Goal: Information Seeking & Learning: Learn about a topic

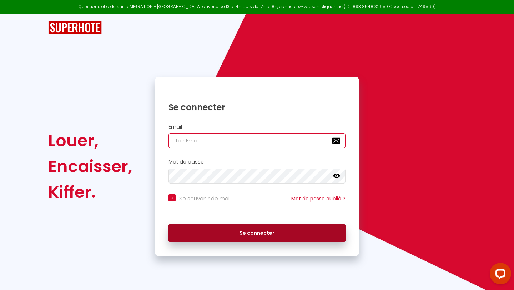
type input "[PERSON_NAME][EMAIL_ADDRESS][PERSON_NAME][DOMAIN_NAME]"
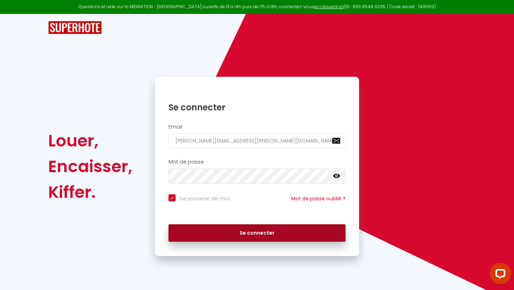
click at [210, 238] on button "Se connecter" at bounding box center [256, 233] width 177 height 18
checkbox input "true"
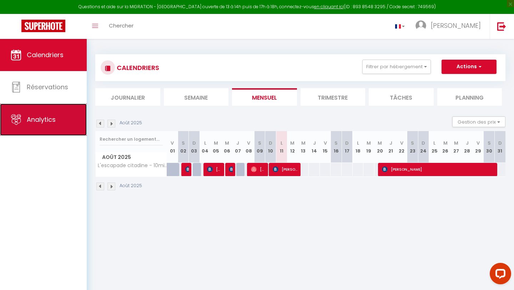
click at [29, 125] on link "Analytics" at bounding box center [43, 119] width 87 height 32
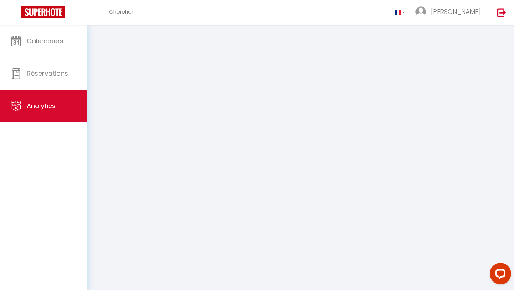
select select "2025"
select select "8"
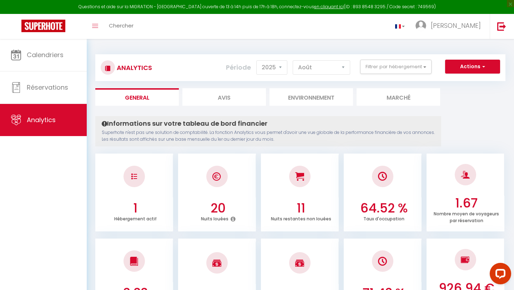
click at [230, 98] on li "Avis" at bounding box center [224, 96] width 84 height 17
select select "2025"
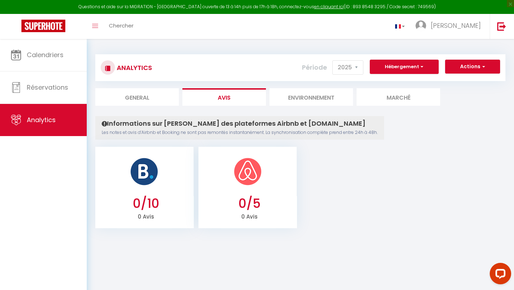
click at [315, 100] on li "Environnement" at bounding box center [311, 96] width 84 height 17
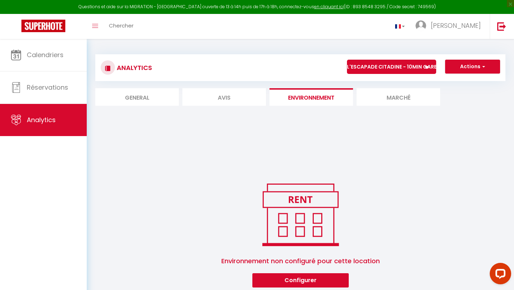
click at [384, 99] on li "Marché" at bounding box center [398, 96] width 84 height 17
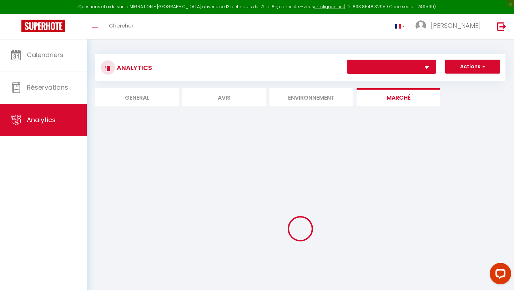
select select "63281"
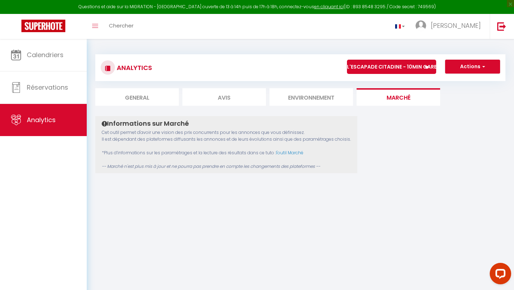
click at [142, 97] on li "General" at bounding box center [137, 96] width 84 height 17
select select "2025"
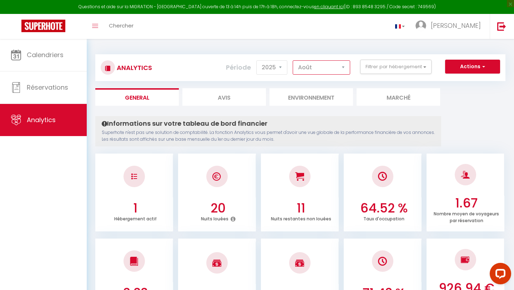
click at [323, 66] on select "[PERSON_NAME] Mars [PERSON_NAME] Juin Juillet Août Septembre Octobre Novembre D…" at bounding box center [321, 67] width 57 height 14
click at [485, 65] on span "button" at bounding box center [482, 66] width 4 height 7
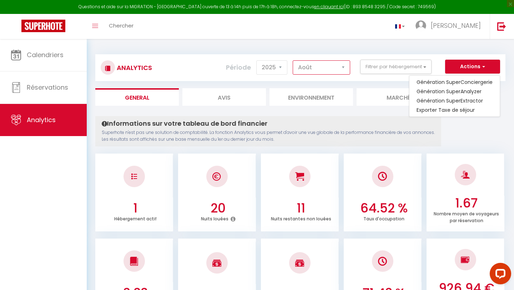
click at [313, 71] on select "[PERSON_NAME] Mars [PERSON_NAME] Juin Juillet Août Septembre Octobre Novembre D…" at bounding box center [321, 67] width 57 height 14
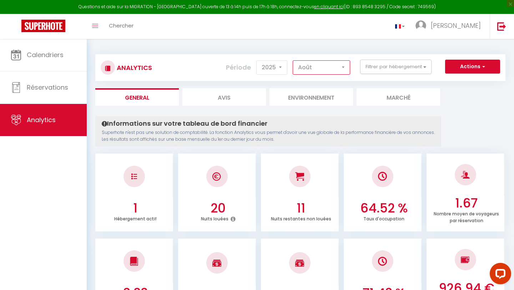
select select "7"
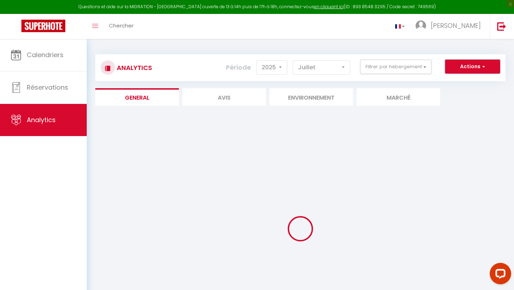
click at [474, 70] on button "Actions" at bounding box center [472, 67] width 55 height 14
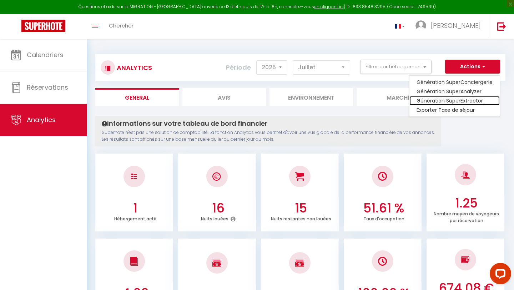
click at [463, 101] on link "Génération SuperExtractor" at bounding box center [454, 100] width 90 height 9
type input "[PERSON_NAME][EMAIL_ADDRESS][PERSON_NAME][DOMAIN_NAME]"
select select
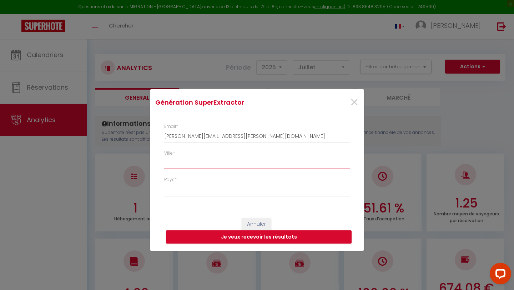
click at [195, 162] on input "Ville *" at bounding box center [257, 162] width 186 height 13
click at [355, 101] on span "×" at bounding box center [354, 102] width 9 height 21
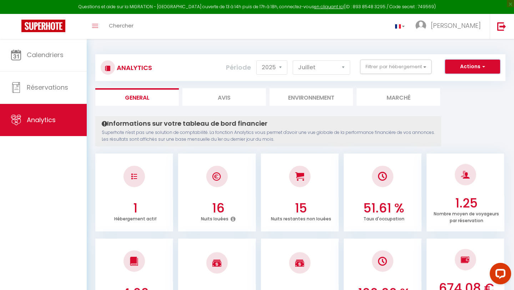
click at [475, 64] on button "Actions" at bounding box center [472, 67] width 55 height 14
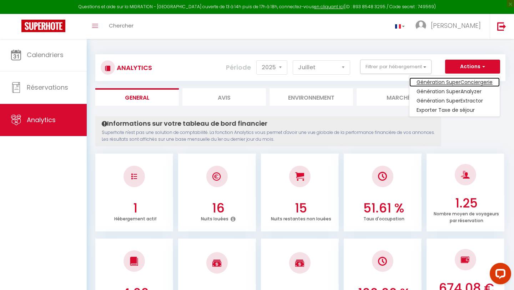
click at [474, 85] on link "Génération SuperConciergerie" at bounding box center [454, 81] width 90 height 9
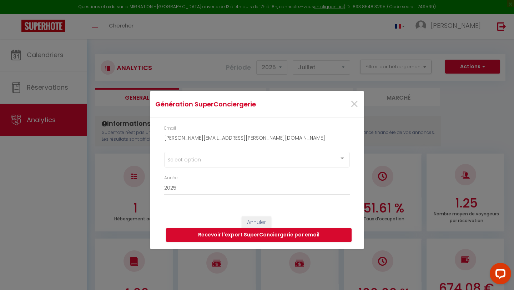
click at [312, 152] on div "Select option" at bounding box center [257, 160] width 186 height 16
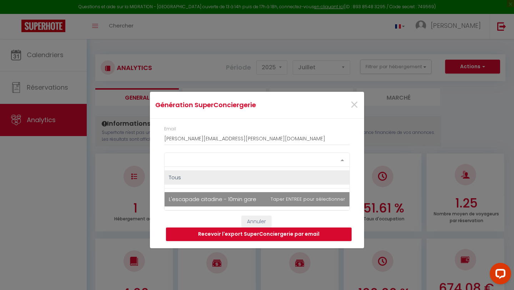
click at [302, 202] on span "L'escapade citadine - 10min gare" at bounding box center [257, 199] width 185 height 14
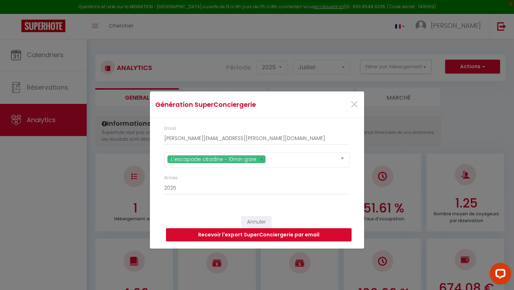
click at [290, 234] on button "Recevoir l'export SuperConciergerie par email" at bounding box center [259, 235] width 186 height 14
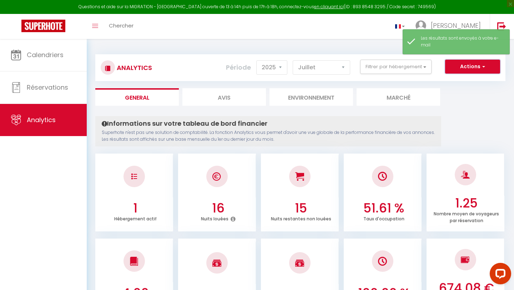
click at [477, 64] on button "Actions" at bounding box center [472, 67] width 55 height 14
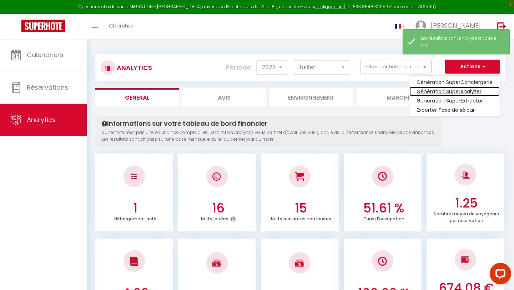
click at [465, 91] on link "Génération SuperAnalyzer" at bounding box center [454, 91] width 90 height 9
type input "[PERSON_NAME][EMAIL_ADDRESS][PERSON_NAME][DOMAIN_NAME]"
select select
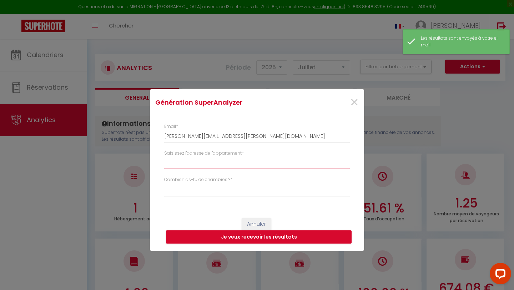
click at [273, 165] on input "Saisissez l'adresse de l'appartement *" at bounding box center [257, 162] width 186 height 13
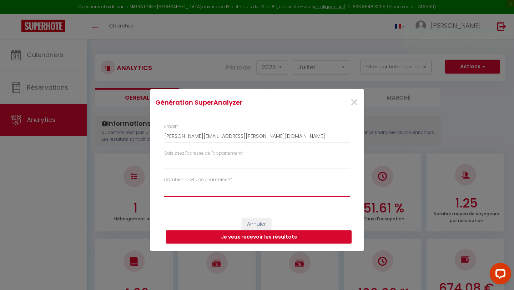
click at [263, 193] on select "Studio 1 chambre 2 chambres 3 chambres 4 chambres +" at bounding box center [257, 190] width 186 height 14
click at [353, 101] on span "×" at bounding box center [354, 102] width 9 height 21
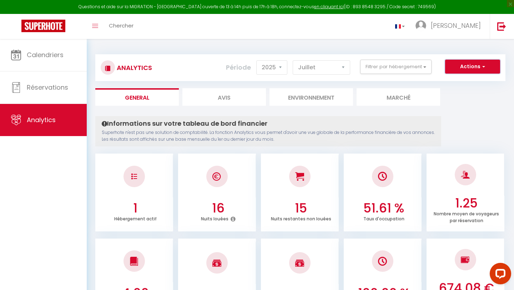
click at [470, 61] on button "Actions" at bounding box center [472, 67] width 55 height 14
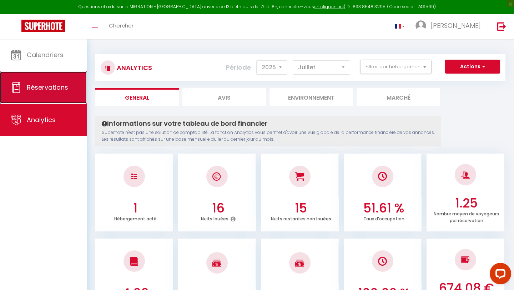
click at [64, 87] on span "Réservations" at bounding box center [47, 87] width 41 height 9
select select "not_cancelled"
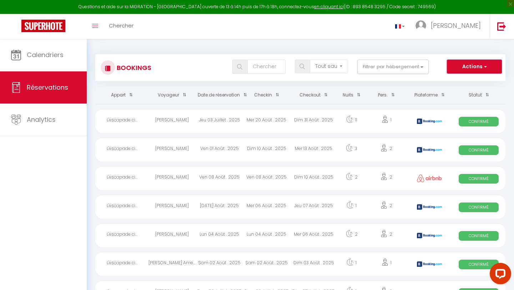
click at [485, 69] on span "button" at bounding box center [484, 66] width 4 height 7
click at [408, 49] on div "Bookings Tous les statuts Annulé Confirmé Non Confirmé Tout sauf annulé No Show…" at bounding box center [300, 64] width 410 height 34
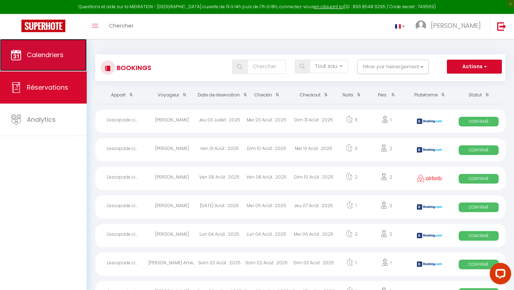
click at [43, 50] on span "Calendriers" at bounding box center [45, 54] width 37 height 9
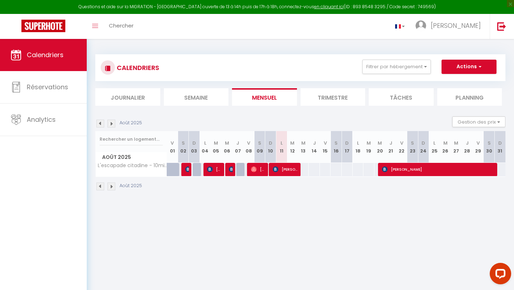
click at [338, 102] on li "Trimestre" at bounding box center [332, 96] width 65 height 17
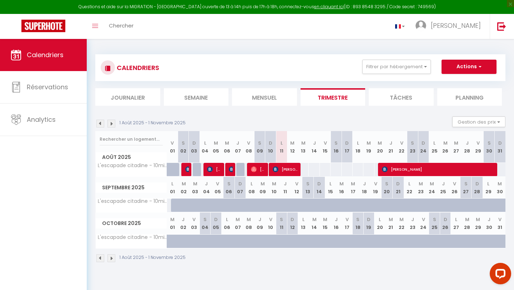
click at [329, 97] on li "Trimestre" at bounding box center [332, 96] width 65 height 17
click at [404, 98] on li "Tâches" at bounding box center [401, 96] width 65 height 17
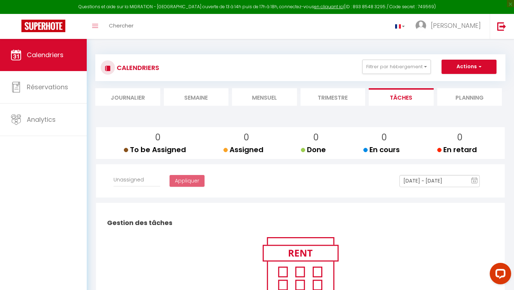
select select
click at [463, 97] on li "Planning" at bounding box center [469, 96] width 65 height 17
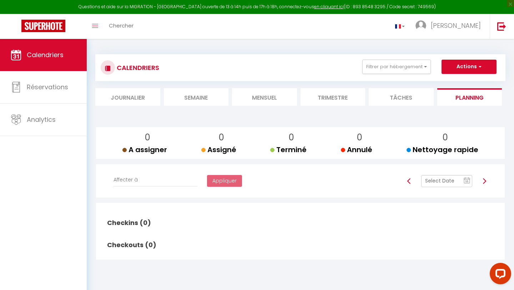
click at [126, 97] on li "Journalier" at bounding box center [127, 96] width 65 height 17
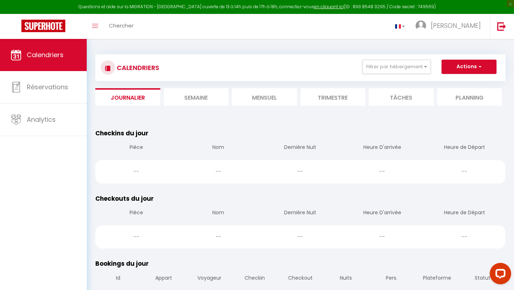
click at [193, 96] on li "Semaine" at bounding box center [196, 96] width 65 height 17
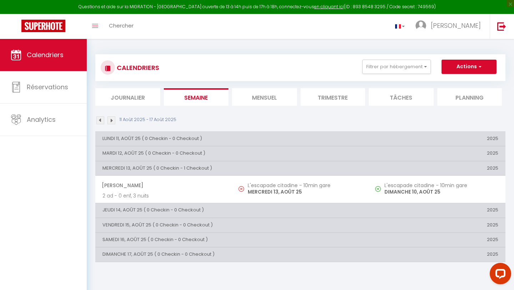
click at [256, 100] on li "Mensuel" at bounding box center [264, 96] width 65 height 17
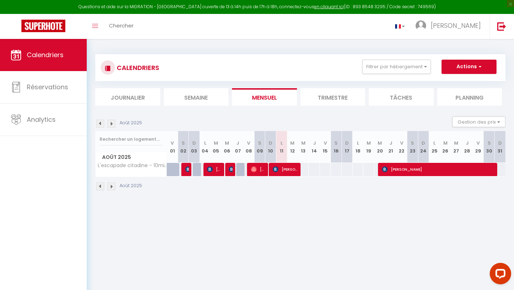
click at [338, 97] on li "Trimestre" at bounding box center [332, 96] width 65 height 17
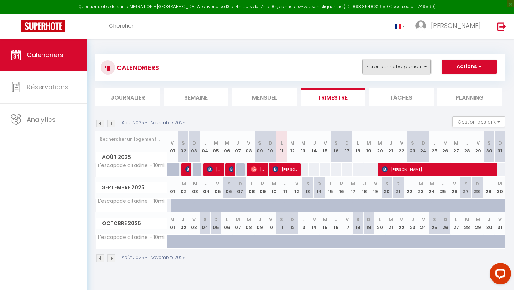
click at [401, 67] on button "Filtrer par hébergement" at bounding box center [396, 67] width 69 height 14
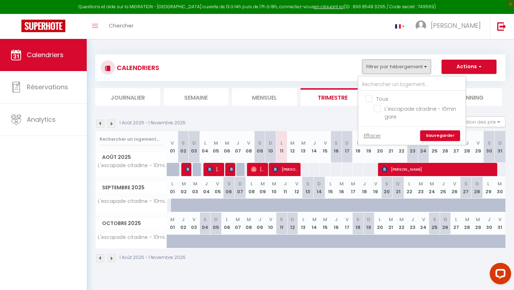
click at [401, 67] on button "Filtrer par hébergement" at bounding box center [396, 67] width 69 height 14
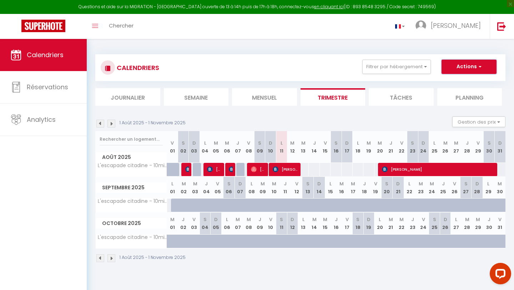
click at [488, 62] on button "Actions" at bounding box center [468, 67] width 55 height 14
click at [415, 170] on span "[PERSON_NAME]" at bounding box center [439, 169] width 114 height 14
select select "OK"
select select "KO"
select select "0"
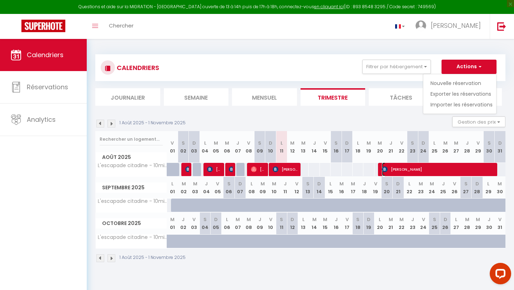
select select "0"
select select "1"
select select
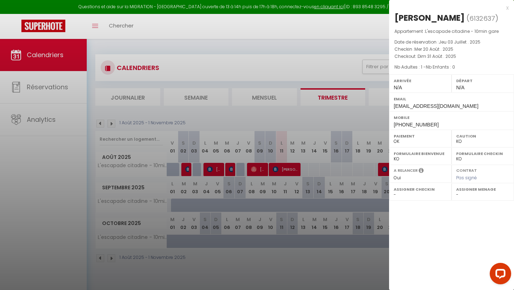
click at [279, 172] on div at bounding box center [257, 145] width 514 height 290
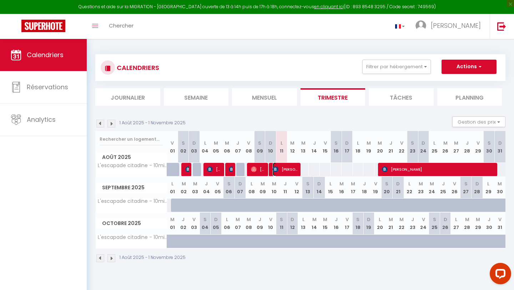
click at [286, 168] on span "[PERSON_NAME]" at bounding box center [286, 169] width 26 height 14
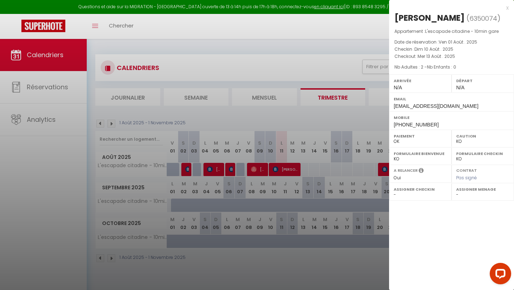
click at [253, 170] on div at bounding box center [257, 145] width 514 height 290
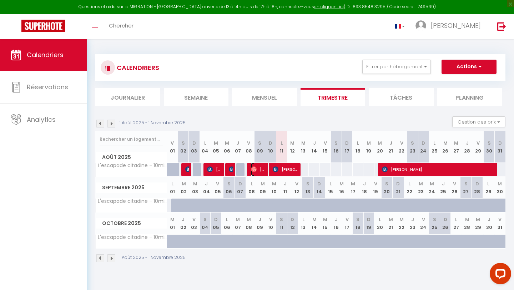
click at [256, 169] on img at bounding box center [254, 169] width 6 height 6
select select "OK"
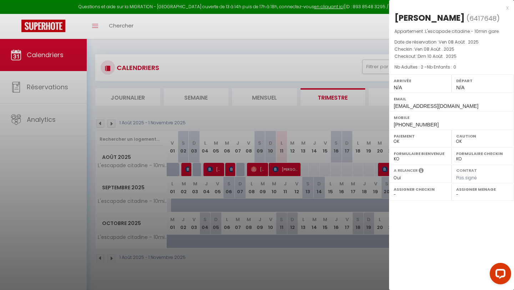
click at [262, 259] on div at bounding box center [257, 145] width 514 height 290
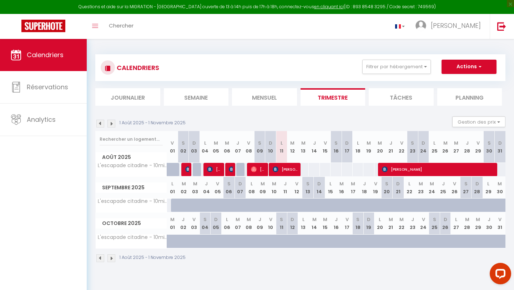
click at [32, 138] on div "Calendriers Réservations Analytics" at bounding box center [43, 172] width 87 height 266
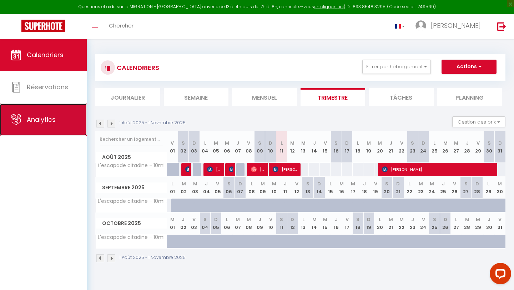
click at [33, 123] on span "Analytics" at bounding box center [41, 119] width 29 height 9
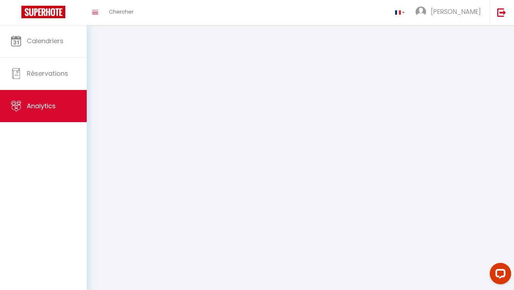
select select "2025"
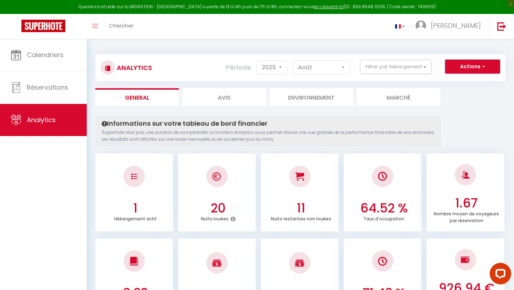
click at [482, 69] on span "button" at bounding box center [482, 66] width 4 height 7
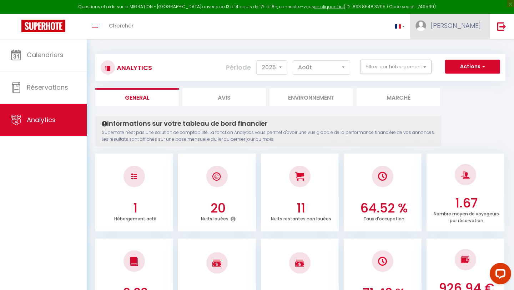
click at [468, 30] on link "[PERSON_NAME]" at bounding box center [450, 26] width 80 height 25
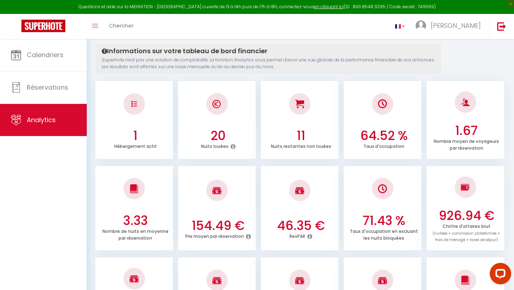
scroll to position [101, 0]
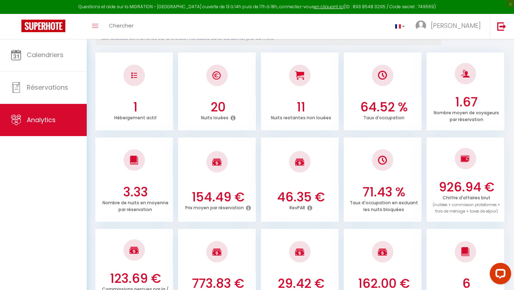
click at [220, 118] on p "Nuits louées" at bounding box center [214, 116] width 27 height 7
copy div "Nuits louées"
click at [296, 119] on p "Nuits restantes non louées" at bounding box center [301, 116] width 60 height 7
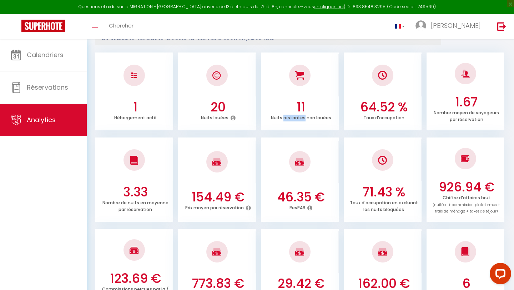
click at [296, 119] on p "Nuits restantes non louées" at bounding box center [301, 116] width 60 height 7
click at [393, 118] on p "Taux d'occupation" at bounding box center [383, 116] width 41 height 7
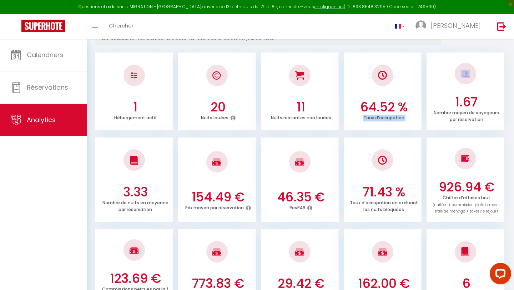
copy ul "Taux d'occupation"
click at [310, 207] on icon at bounding box center [309, 208] width 5 height 6
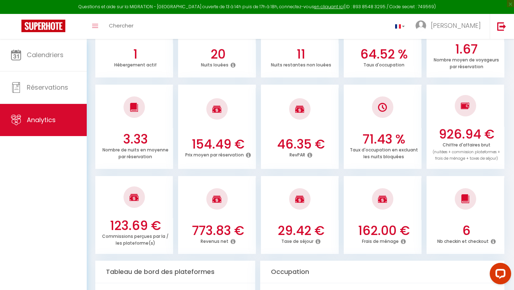
scroll to position [157, 0]
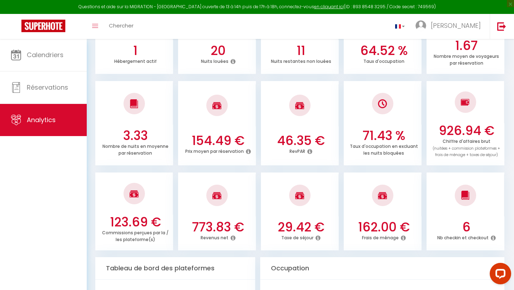
click at [465, 142] on p "Chiffre d'affaires brut (nuitées + commission plateformes + frais de ménage + t…" at bounding box center [465, 147] width 67 height 21
copy p "Chiffre d'affaires brut"
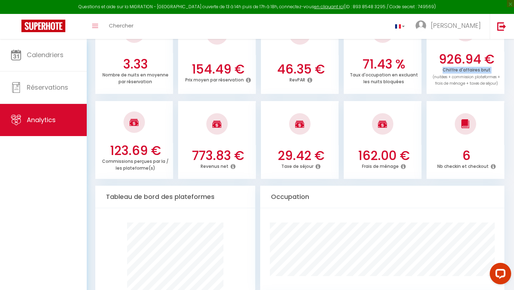
scroll to position [233, 0]
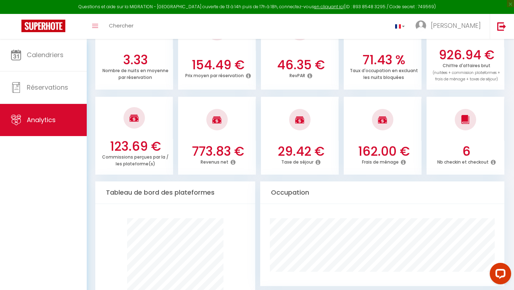
click at [127, 157] on p "Commissions perçues par la / les plateforme(s)" at bounding box center [135, 159] width 66 height 14
copy ul "Commissions perçues par la / les plateforme(s)"
click at [208, 161] on p "Revenus net" at bounding box center [215, 160] width 28 height 7
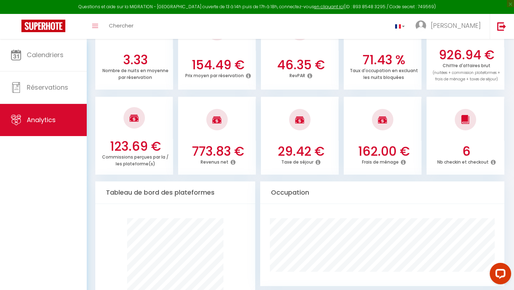
click at [208, 161] on p "Revenus net" at bounding box center [215, 160] width 28 height 7
copy div "Revenus net"
click at [295, 161] on p "Taxe de séjour" at bounding box center [297, 160] width 32 height 7
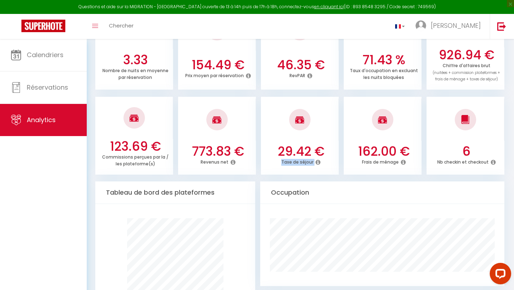
click at [295, 161] on p "Taxe de séjour" at bounding box center [297, 160] width 32 height 7
copy div "Taxe de séjour"
click at [380, 163] on p "Frais de ménage" at bounding box center [380, 160] width 37 height 7
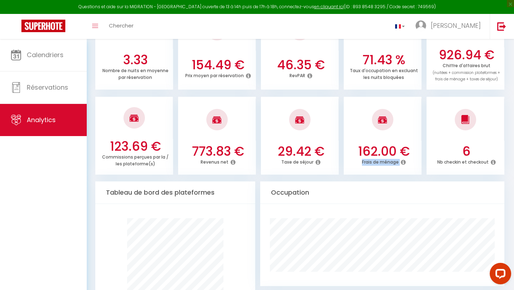
copy div "Frais de ménage"
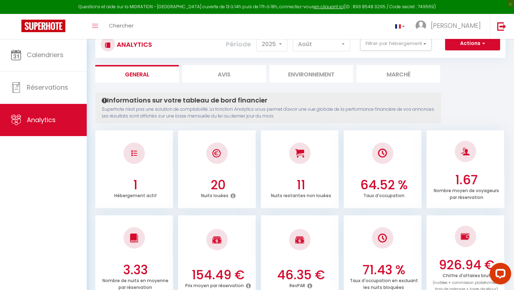
scroll to position [0, 0]
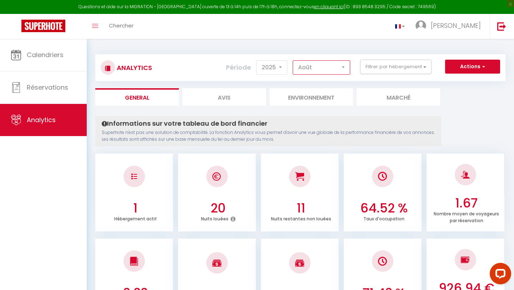
click at [303, 70] on select "[PERSON_NAME] Mars [PERSON_NAME] Juin Juillet Août Septembre Octobre Novembre D…" at bounding box center [321, 67] width 57 height 14
click at [328, 64] on select "[PERSON_NAME] Mars [PERSON_NAME] Juin Juillet Août Septembre Octobre Novembre D…" at bounding box center [321, 67] width 57 height 14
click at [308, 66] on select "[PERSON_NAME] Mars [PERSON_NAME] Juin Juillet Août Septembre Octobre Novembre D…" at bounding box center [321, 67] width 57 height 14
select select "3"
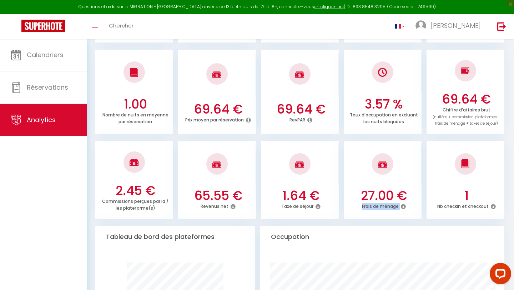
scroll to position [193, 0]
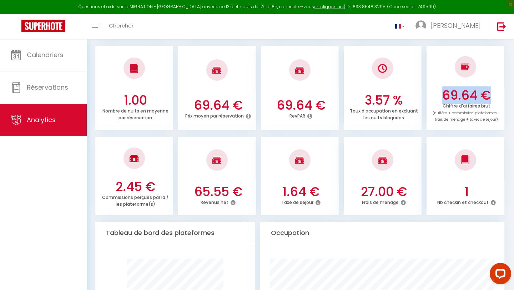
drag, startPoint x: 444, startPoint y: 93, endPoint x: 495, endPoint y: 93, distance: 51.0
click at [495, 93] on h3 "69.64 €" at bounding box center [466, 95] width 72 height 15
copy h3 "69.64 €"
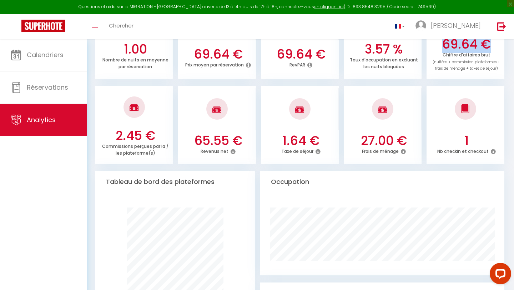
scroll to position [247, 0]
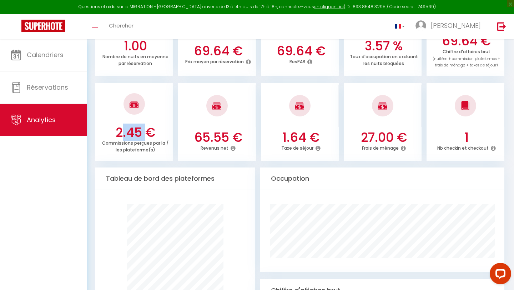
drag, startPoint x: 115, startPoint y: 132, endPoint x: 141, endPoint y: 133, distance: 25.8
click at [141, 133] on h3 "2.45 €" at bounding box center [135, 132] width 72 height 15
copy h3 "2.45"
drag, startPoint x: 197, startPoint y: 136, endPoint x: 225, endPoint y: 134, distance: 28.2
click at [225, 134] on h3 "65.55 €" at bounding box center [218, 137] width 72 height 15
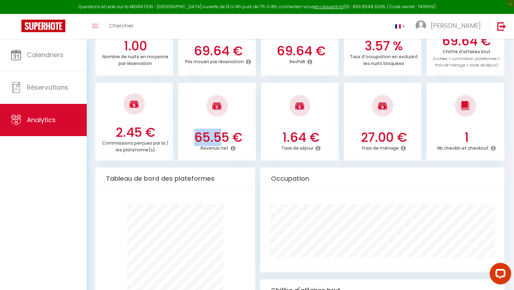
copy h3 "65.5"
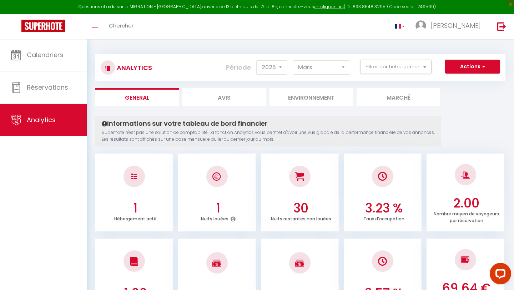
select select "2025"
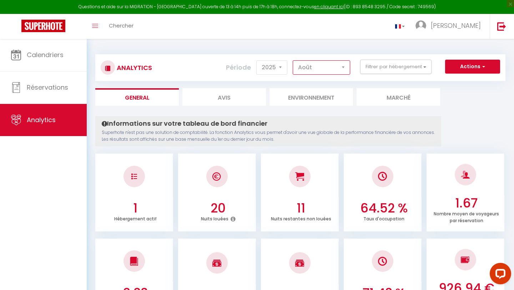
click at [322, 66] on select "[PERSON_NAME] Mars [PERSON_NAME] Juin Juillet Août Septembre Octobre Novembre D…" at bounding box center [321, 67] width 57 height 14
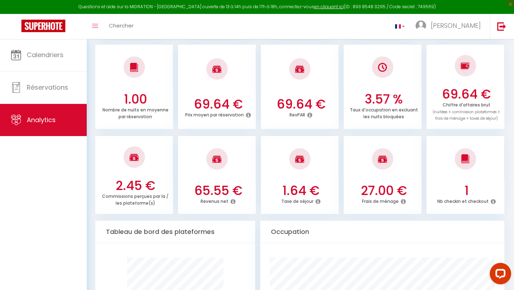
scroll to position [196, 0]
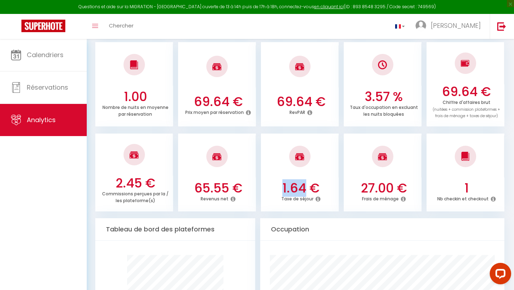
drag, startPoint x: 282, startPoint y: 187, endPoint x: 304, endPoint y: 186, distance: 22.1
click at [305, 186] on h3 "1.64 €" at bounding box center [301, 188] width 72 height 15
drag, startPoint x: 363, startPoint y: 186, endPoint x: 374, endPoint y: 186, distance: 11.1
click at [374, 186] on h3 "27.00 €" at bounding box center [384, 188] width 72 height 15
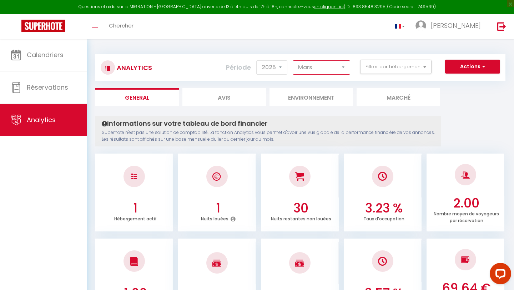
click at [317, 70] on select "[PERSON_NAME] Mars [PERSON_NAME] Juin Juillet Août Septembre Octobre Novembre D…" at bounding box center [321, 67] width 57 height 14
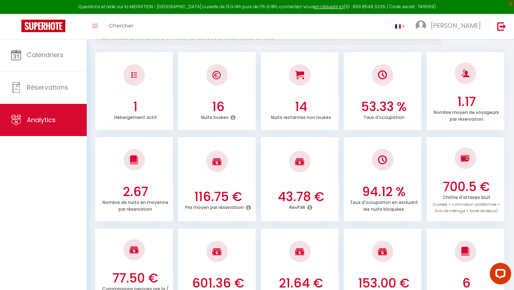
scroll to position [125, 0]
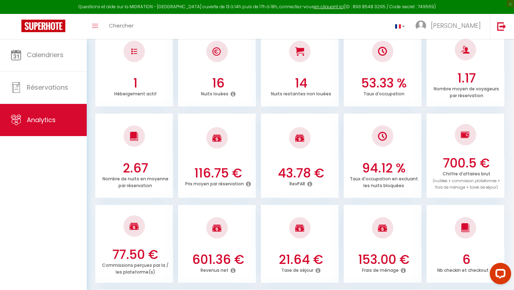
click at [217, 82] on h3 "16" at bounding box center [218, 83] width 72 height 15
click at [378, 80] on h3 "53.33 %" at bounding box center [384, 83] width 72 height 15
drag, startPoint x: 393, startPoint y: 81, endPoint x: 361, endPoint y: 80, distance: 31.8
click at [361, 80] on h3 "53.33 %" at bounding box center [384, 83] width 72 height 15
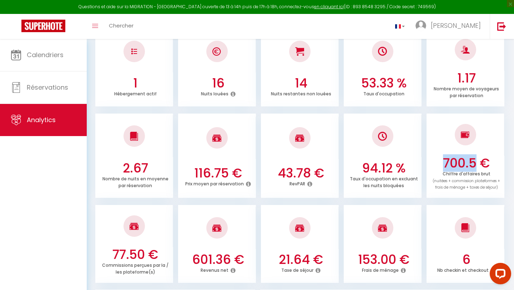
drag, startPoint x: 443, startPoint y: 159, endPoint x: 474, endPoint y: 159, distance: 31.4
click at [474, 159] on h3 "700.5 €" at bounding box center [466, 163] width 72 height 15
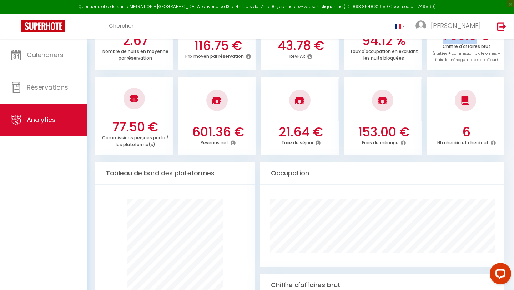
scroll to position [253, 0]
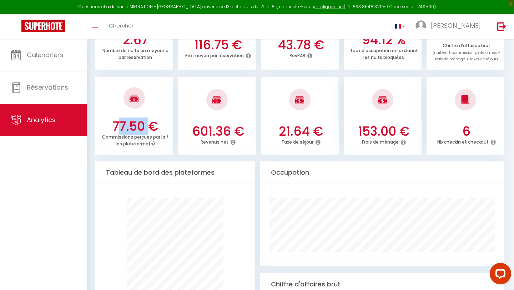
drag, startPoint x: 112, startPoint y: 123, endPoint x: 142, endPoint y: 123, distance: 29.6
click at [142, 123] on h3 "77.50 €" at bounding box center [135, 126] width 72 height 15
drag, startPoint x: 194, startPoint y: 129, endPoint x: 228, endPoint y: 130, distance: 33.9
click at [228, 130] on h3 "601.36 €" at bounding box center [218, 131] width 72 height 15
drag, startPoint x: 280, startPoint y: 130, endPoint x: 308, endPoint y: 129, distance: 28.2
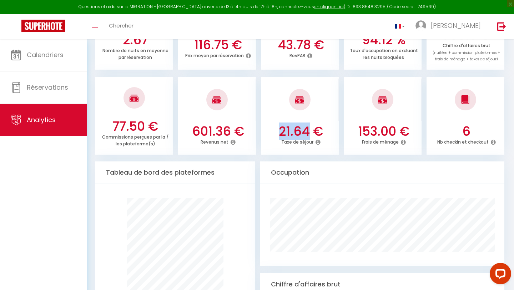
click at [308, 129] on h3 "21.64 €" at bounding box center [301, 131] width 72 height 15
drag, startPoint x: 359, startPoint y: 129, endPoint x: 392, endPoint y: 130, distance: 32.5
click at [392, 130] on h3 "153.00 €" at bounding box center [384, 131] width 72 height 15
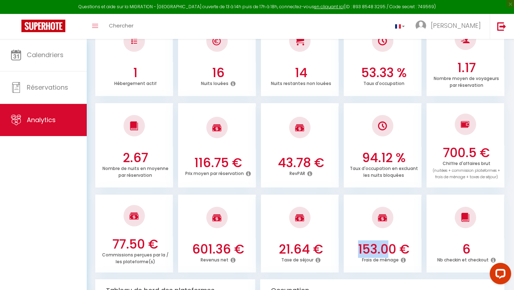
scroll to position [0, 0]
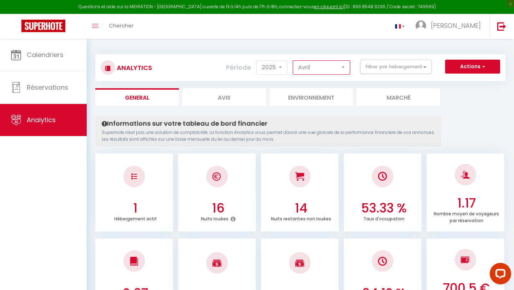
click at [317, 71] on select "[PERSON_NAME] Mars [PERSON_NAME] Juin Juillet Août Septembre Octobre Novembre D…" at bounding box center [321, 67] width 57 height 14
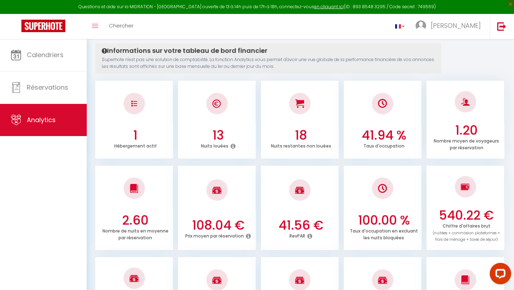
scroll to position [88, 0]
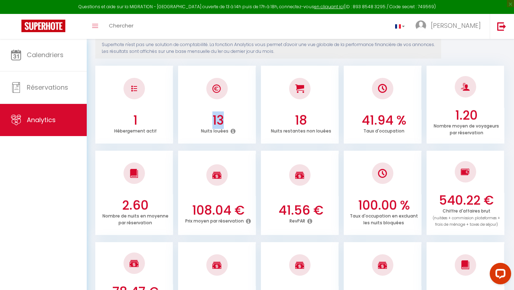
drag, startPoint x: 212, startPoint y: 119, endPoint x: 223, endPoint y: 119, distance: 10.3
click at [223, 119] on h3 "13" at bounding box center [218, 120] width 72 height 15
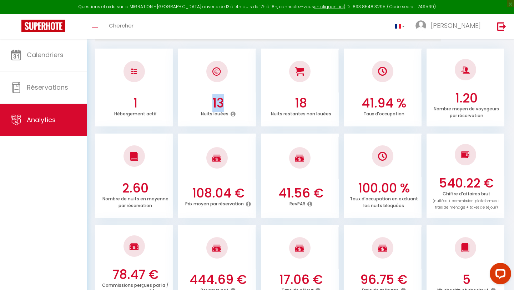
scroll to position [107, 0]
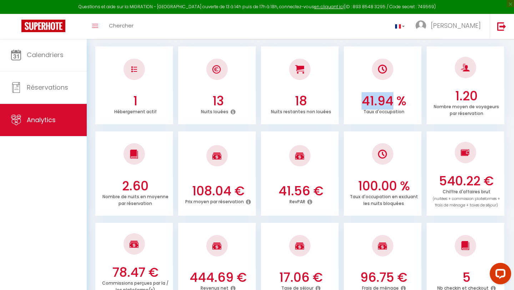
drag, startPoint x: 363, startPoint y: 100, endPoint x: 392, endPoint y: 101, distance: 28.6
click at [392, 101] on h3 "41.94 %" at bounding box center [384, 100] width 72 height 15
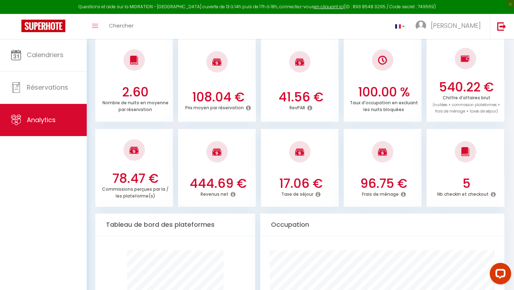
scroll to position [204, 0]
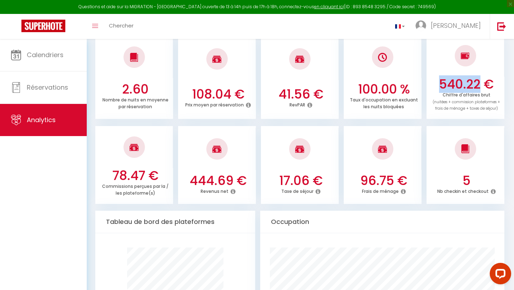
drag, startPoint x: 441, startPoint y: 81, endPoint x: 478, endPoint y: 81, distance: 36.4
click at [478, 81] on h3 "540.22 €" at bounding box center [466, 84] width 72 height 15
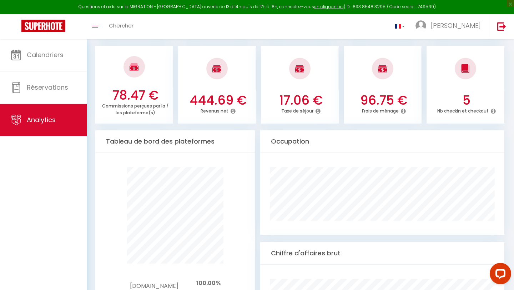
scroll to position [286, 0]
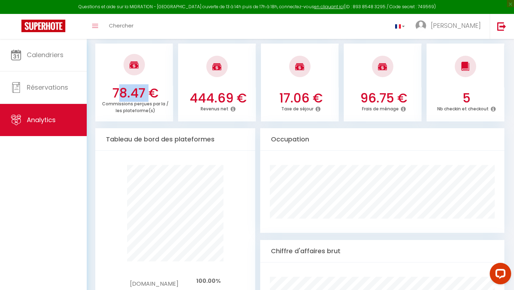
drag, startPoint x: 113, startPoint y: 92, endPoint x: 143, endPoint y: 92, distance: 29.3
click at [143, 92] on h3 "78.47 €" at bounding box center [135, 93] width 72 height 15
drag, startPoint x: 192, startPoint y: 97, endPoint x: 233, endPoint y: 97, distance: 41.0
click at [233, 97] on h3 "444.69 €" at bounding box center [218, 98] width 72 height 15
drag, startPoint x: 279, startPoint y: 95, endPoint x: 308, endPoint y: 95, distance: 28.9
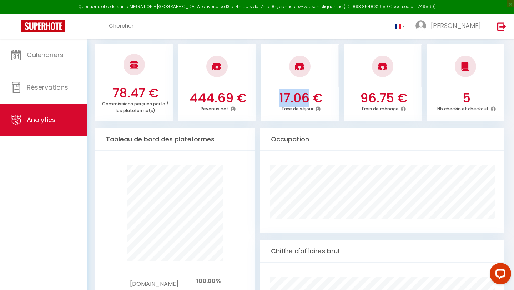
click at [308, 95] on h3 "17.06 €" at bounding box center [301, 98] width 72 height 15
drag, startPoint x: 363, startPoint y: 97, endPoint x: 392, endPoint y: 97, distance: 29.3
click at [392, 97] on h3 "96.75 €" at bounding box center [384, 98] width 72 height 15
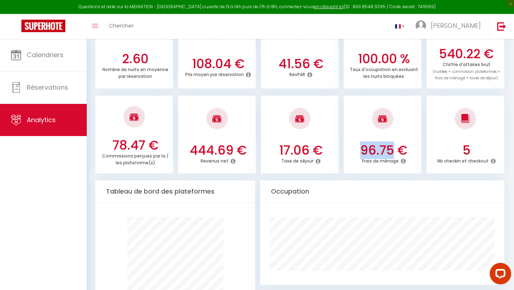
scroll to position [0, 0]
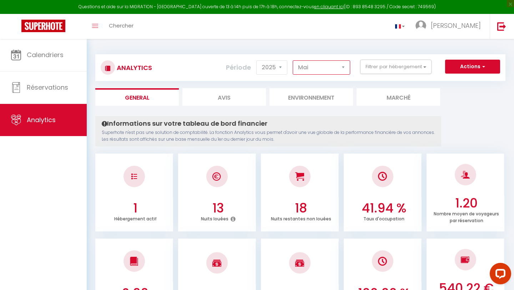
click at [316, 66] on select "[PERSON_NAME] Mars [PERSON_NAME] Juin Juillet Août Septembre Octobre Novembre D…" at bounding box center [321, 67] width 57 height 14
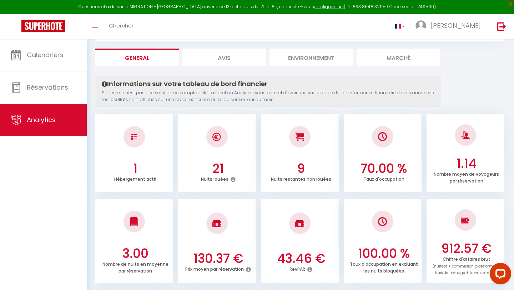
scroll to position [46, 0]
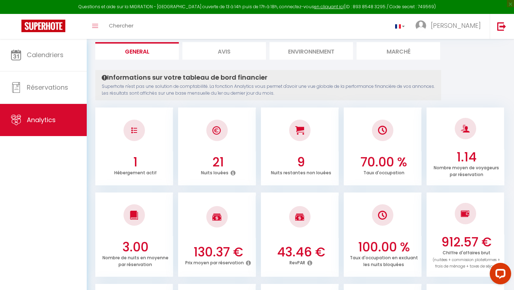
click at [218, 161] on h3 "21" at bounding box center [218, 162] width 72 height 15
drag, startPoint x: 361, startPoint y: 161, endPoint x: 371, endPoint y: 160, distance: 10.4
click at [372, 160] on h3 "70.00 %" at bounding box center [384, 162] width 72 height 15
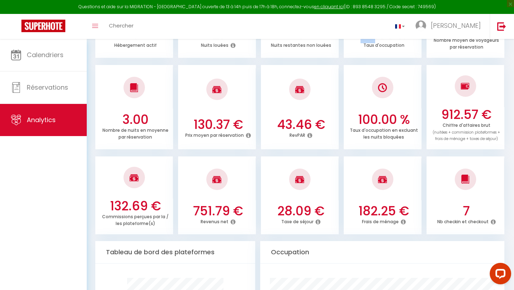
scroll to position [174, 0]
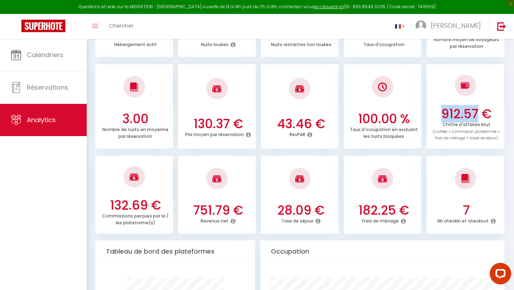
drag, startPoint x: 443, startPoint y: 112, endPoint x: 477, endPoint y: 111, distance: 33.9
click at [477, 111] on h3 "912.57 €" at bounding box center [466, 113] width 72 height 15
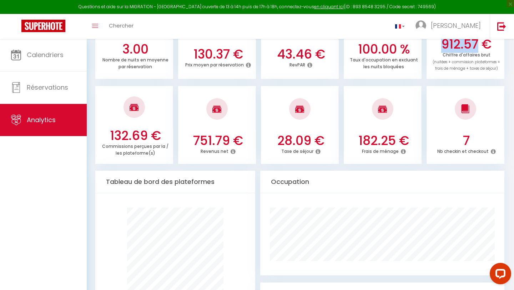
scroll to position [246, 0]
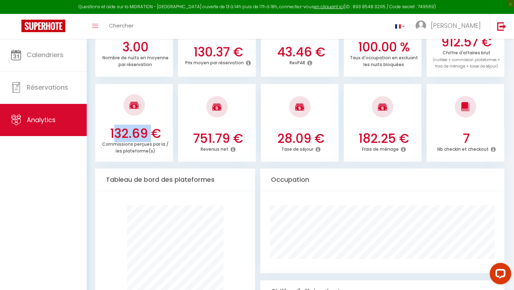
drag, startPoint x: 110, startPoint y: 131, endPoint x: 145, endPoint y: 130, distance: 35.3
click at [145, 130] on h3 "132.69 €" at bounding box center [135, 133] width 72 height 15
drag, startPoint x: 192, startPoint y: 136, endPoint x: 229, endPoint y: 136, distance: 37.5
click at [229, 136] on h3 "751.79 €" at bounding box center [218, 138] width 72 height 15
drag, startPoint x: 278, startPoint y: 137, endPoint x: 307, endPoint y: 136, distance: 28.6
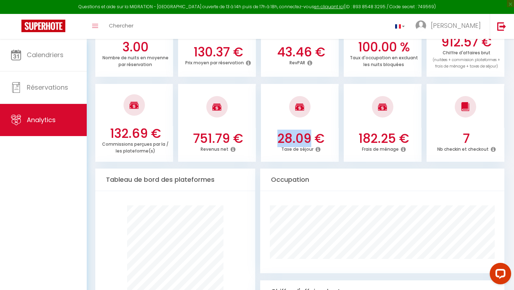
click at [307, 136] on h3 "28.09 €" at bounding box center [301, 138] width 72 height 15
drag, startPoint x: 359, startPoint y: 138, endPoint x: 392, endPoint y: 137, distance: 33.2
click at [392, 137] on h3 "182.25 €" at bounding box center [384, 138] width 72 height 15
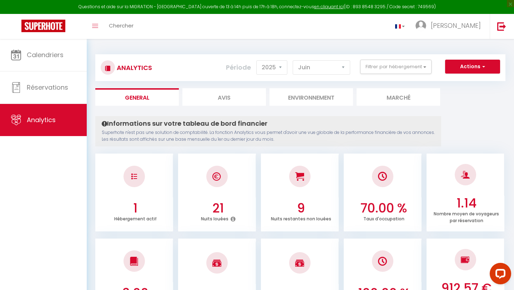
scroll to position [1, 0]
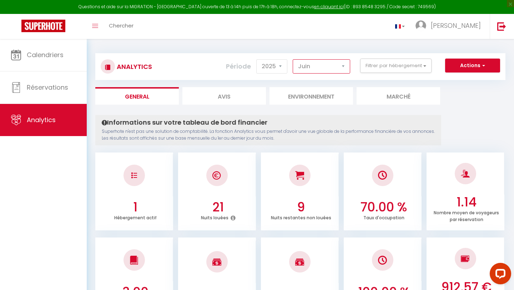
click at [319, 65] on select "[PERSON_NAME] Mars [PERSON_NAME] Juin Juillet Août Septembre Octobre Novembre D…" at bounding box center [321, 66] width 57 height 14
select select "7"
drag, startPoint x: 212, startPoint y: 207, endPoint x: 223, endPoint y: 207, distance: 11.4
click at [223, 207] on h3 "16" at bounding box center [218, 206] width 72 height 15
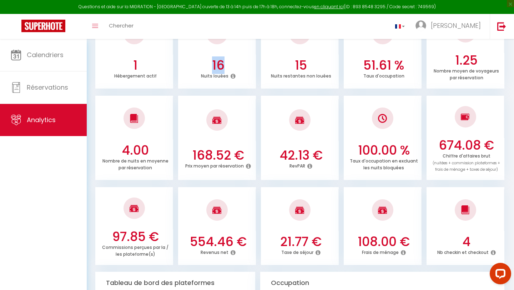
scroll to position [146, 0]
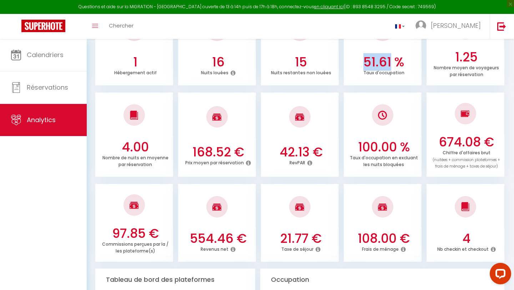
drag, startPoint x: 364, startPoint y: 60, endPoint x: 391, endPoint y: 60, distance: 26.4
click at [391, 60] on h3 "51.61 %" at bounding box center [384, 62] width 72 height 15
drag, startPoint x: 193, startPoint y: 150, endPoint x: 247, endPoint y: 150, distance: 54.2
click at [247, 150] on h3 "168.52 €" at bounding box center [218, 152] width 72 height 15
drag, startPoint x: 439, startPoint y: 138, endPoint x: 478, endPoint y: 137, distance: 39.3
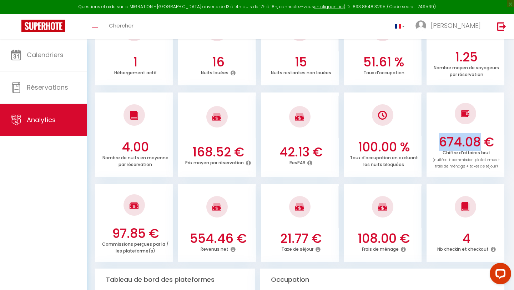
click at [478, 137] on h3 "674.08 €" at bounding box center [466, 142] width 72 height 15
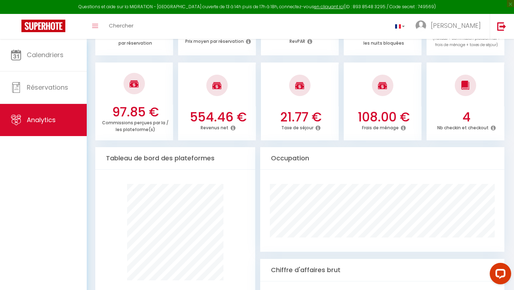
scroll to position [273, 0]
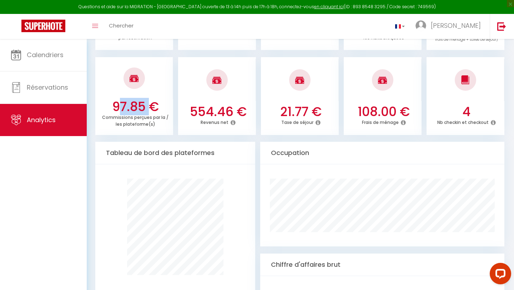
drag, startPoint x: 114, startPoint y: 105, endPoint x: 147, endPoint y: 106, distance: 32.5
click at [147, 106] on h3 "97.85 €" at bounding box center [135, 106] width 72 height 15
drag, startPoint x: 191, startPoint y: 110, endPoint x: 233, endPoint y: 110, distance: 41.4
click at [233, 110] on h3 "554.46 €" at bounding box center [218, 111] width 72 height 15
drag, startPoint x: 282, startPoint y: 111, endPoint x: 307, endPoint y: 111, distance: 24.6
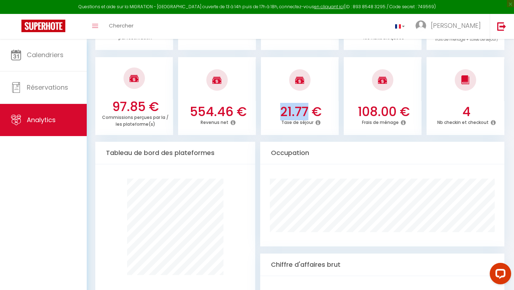
click at [307, 111] on h3 "21.77 €" at bounding box center [301, 111] width 72 height 15
drag, startPoint x: 357, startPoint y: 110, endPoint x: 377, endPoint y: 110, distance: 19.6
click at [377, 110] on h3 "108.00 €" at bounding box center [384, 111] width 72 height 15
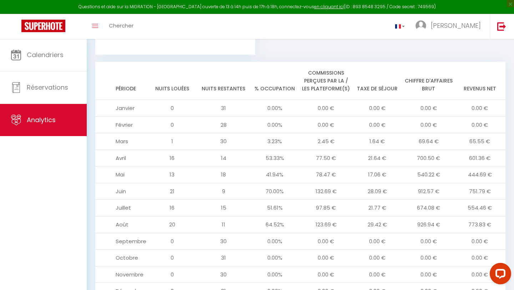
scroll to position [712, 0]
drag, startPoint x: 146, startPoint y: 128, endPoint x: 494, endPoint y: 128, distance: 348.3
click at [494, 133] on tr "[PERSON_NAME] 30 3.23% 2.45 € 1.64 € 69.64 € 65.55 €" at bounding box center [300, 141] width 410 height 17
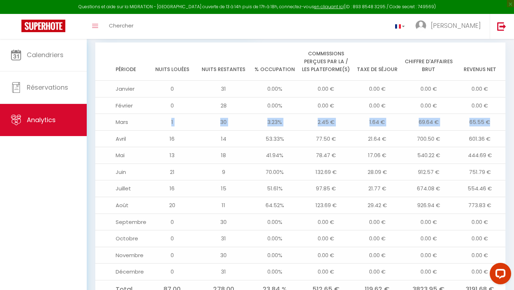
scroll to position [734, 0]
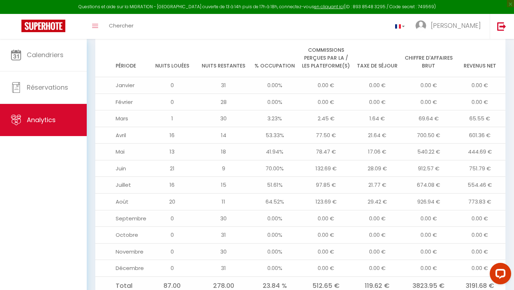
click at [166, 143] on td "13" at bounding box center [172, 151] width 51 height 17
drag, startPoint x: 166, startPoint y: 140, endPoint x: 415, endPoint y: 134, distance: 248.8
click at [415, 143] on tr "Mai 13 18 41.94% 78.47 € 17.06 € 540.22 € 444.69 €" at bounding box center [300, 151] width 410 height 17
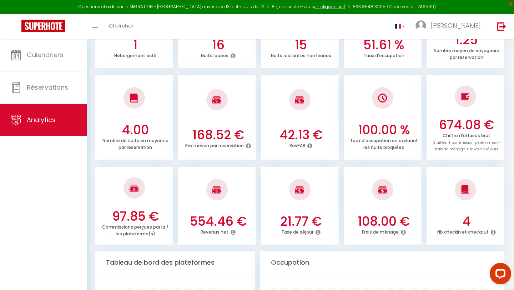
scroll to position [164, 0]
click at [233, 231] on icon at bounding box center [233, 231] width 5 height 6
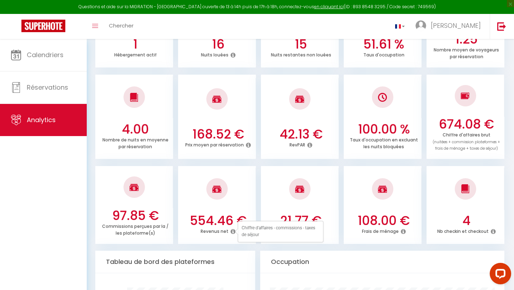
click at [261, 177] on div at bounding box center [300, 189] width 78 height 42
